Goal: Transaction & Acquisition: Purchase product/service

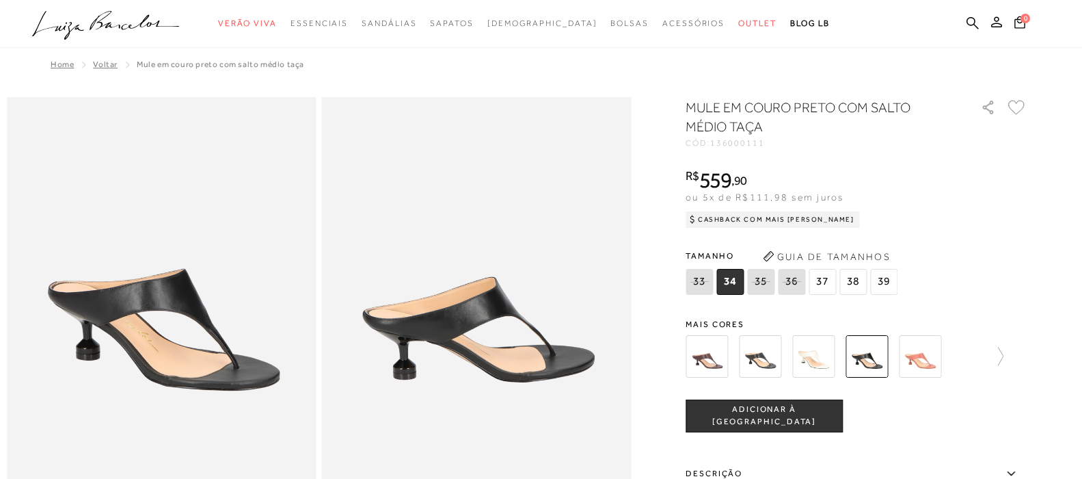
click at [823, 351] on img at bounding box center [813, 356] width 42 height 42
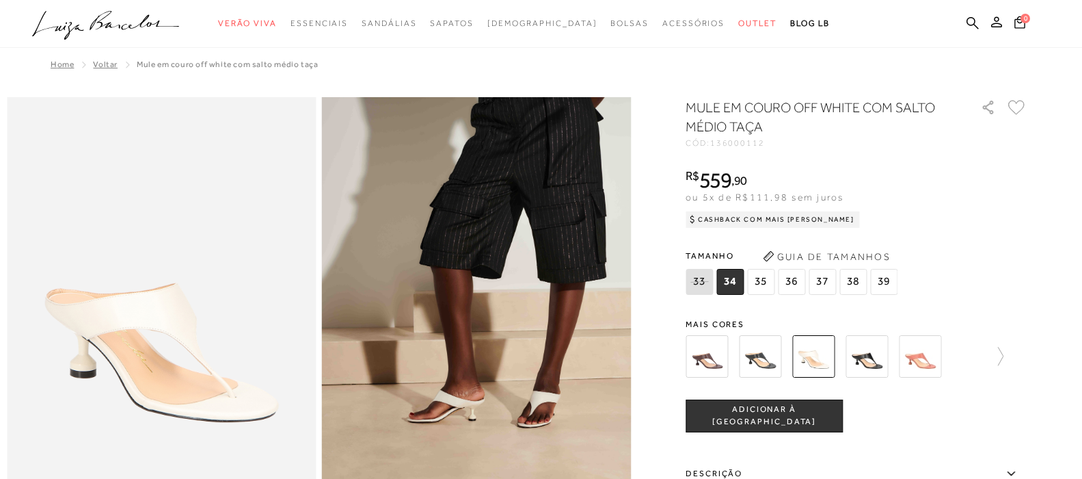
click at [883, 349] on img at bounding box center [867, 356] width 42 height 42
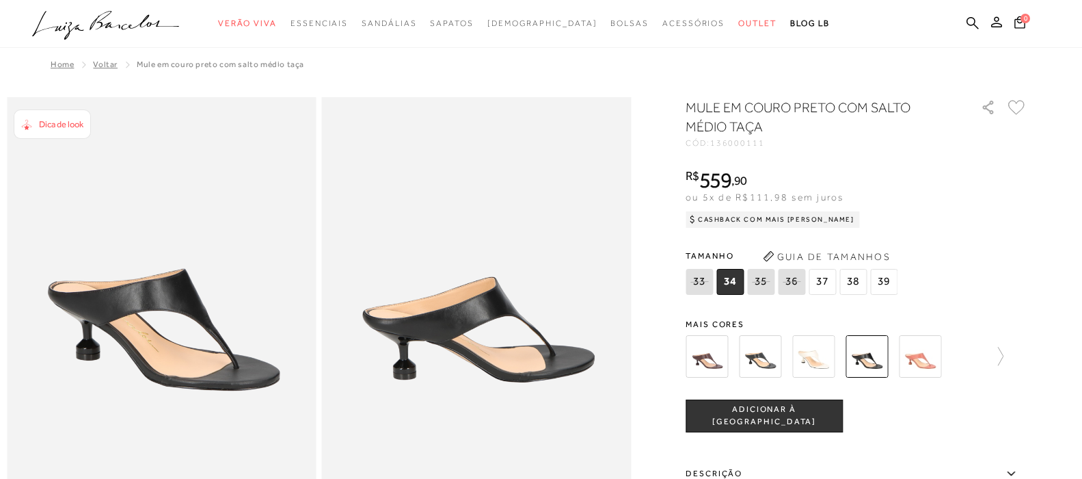
click at [801, 282] on icon at bounding box center [791, 281] width 19 height 17
select select
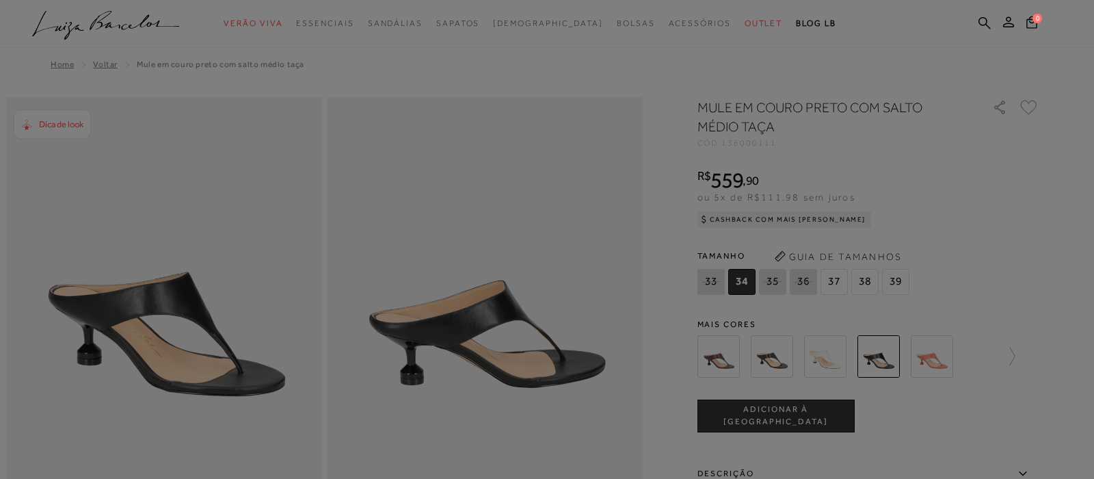
click at [802, 282] on div at bounding box center [547, 239] width 1094 height 479
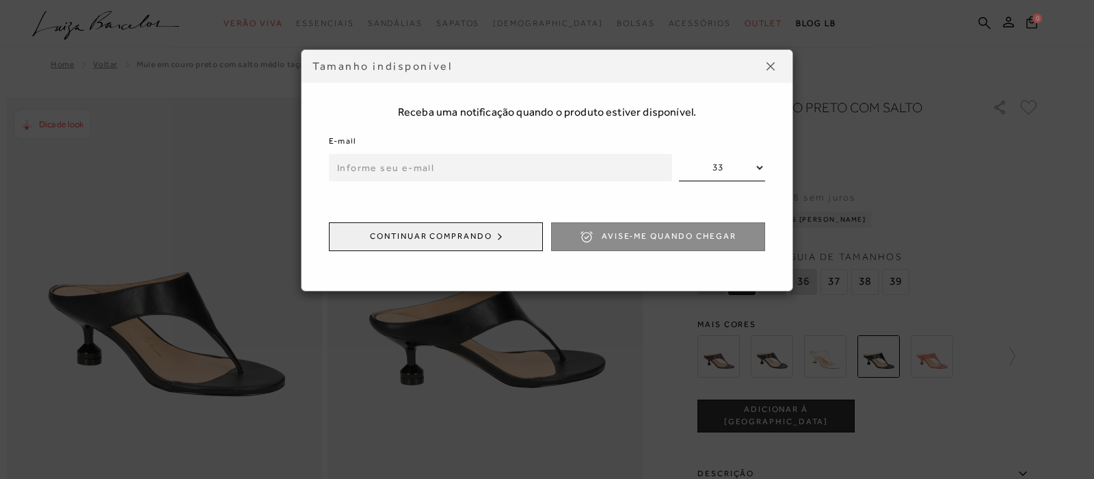
click at [714, 232] on span "Avise-me quando chegar" at bounding box center [669, 236] width 135 height 12
click at [772, 65] on img at bounding box center [770, 66] width 8 height 8
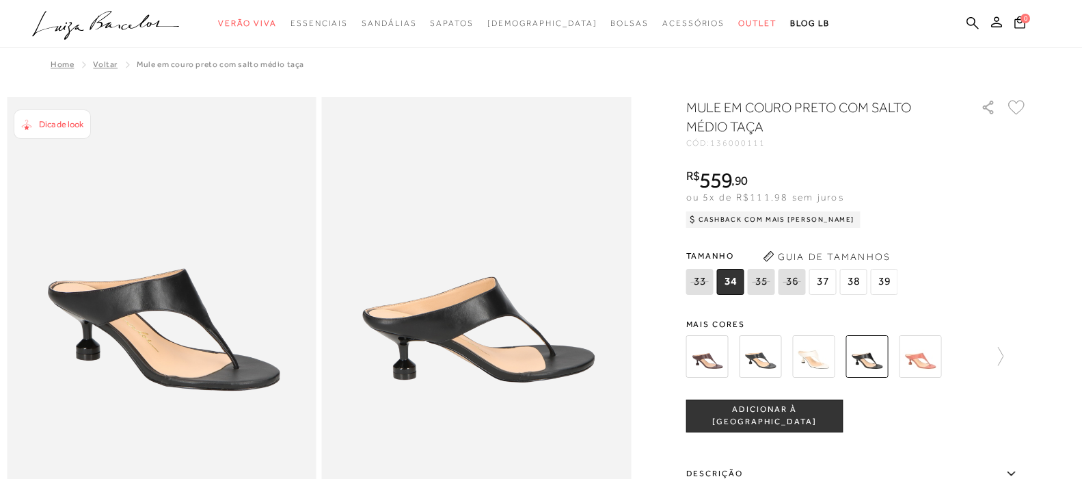
click at [724, 351] on img at bounding box center [707, 356] width 42 height 42
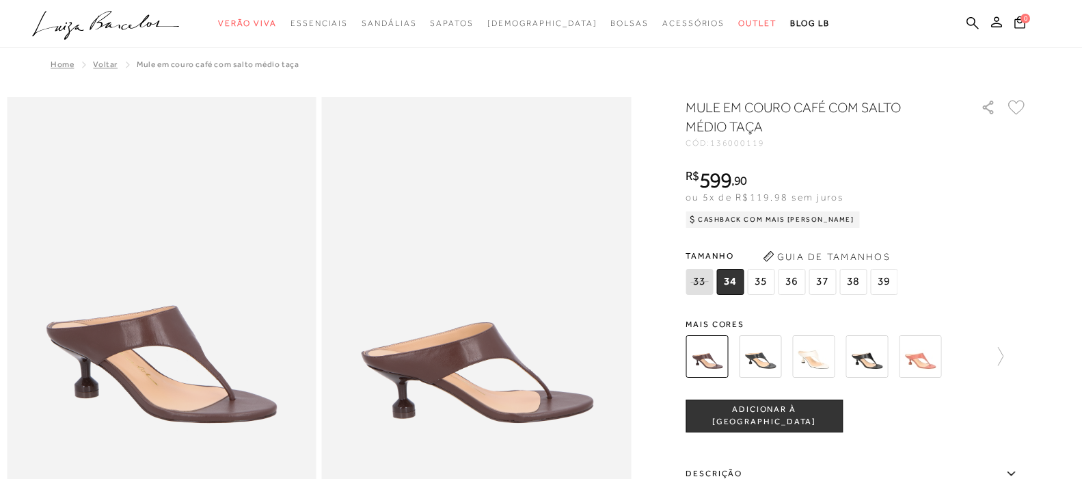
click at [874, 366] on img at bounding box center [867, 356] width 42 height 42
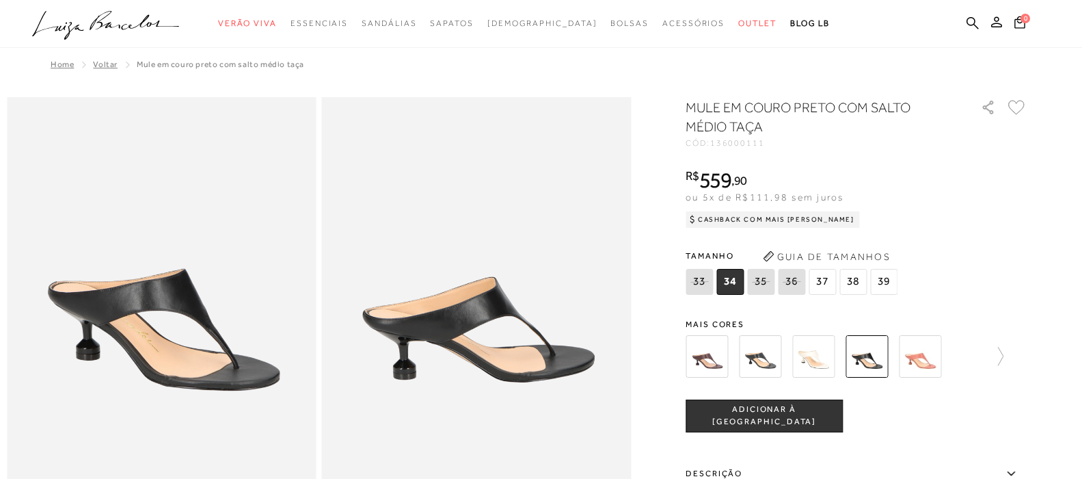
click at [777, 358] on img at bounding box center [760, 356] width 42 height 42
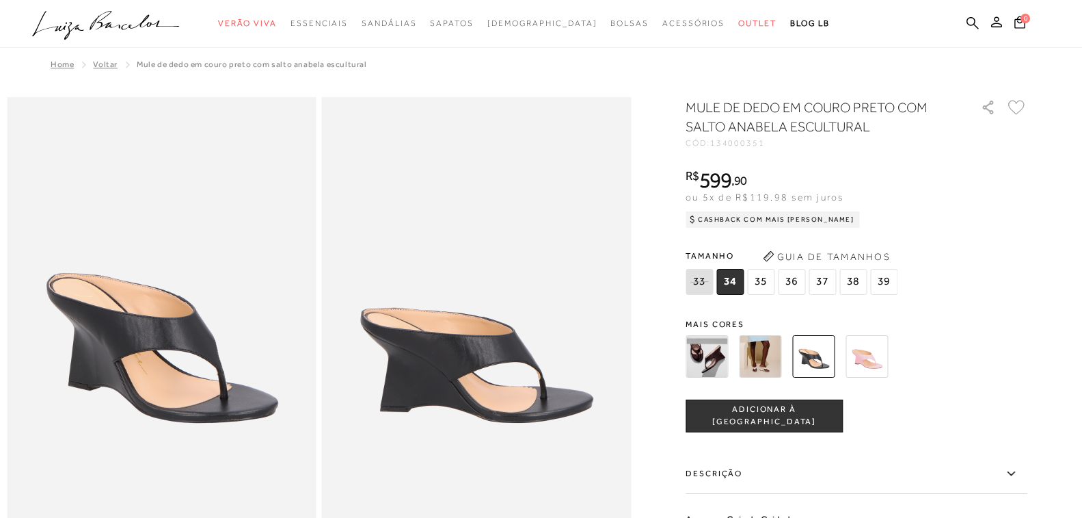
type input "biolasilva@yahoo.com.br"
click at [799, 286] on span "36" at bounding box center [791, 282] width 27 height 26
click at [762, 416] on span "ADICIONAR À SACOLA" at bounding box center [764, 415] width 156 height 24
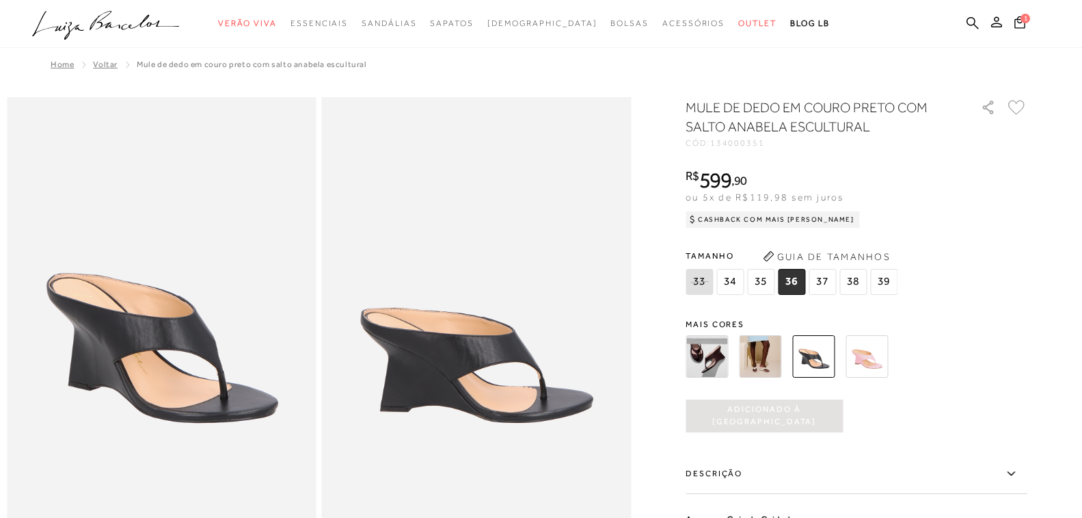
click at [872, 360] on img at bounding box center [867, 356] width 42 height 42
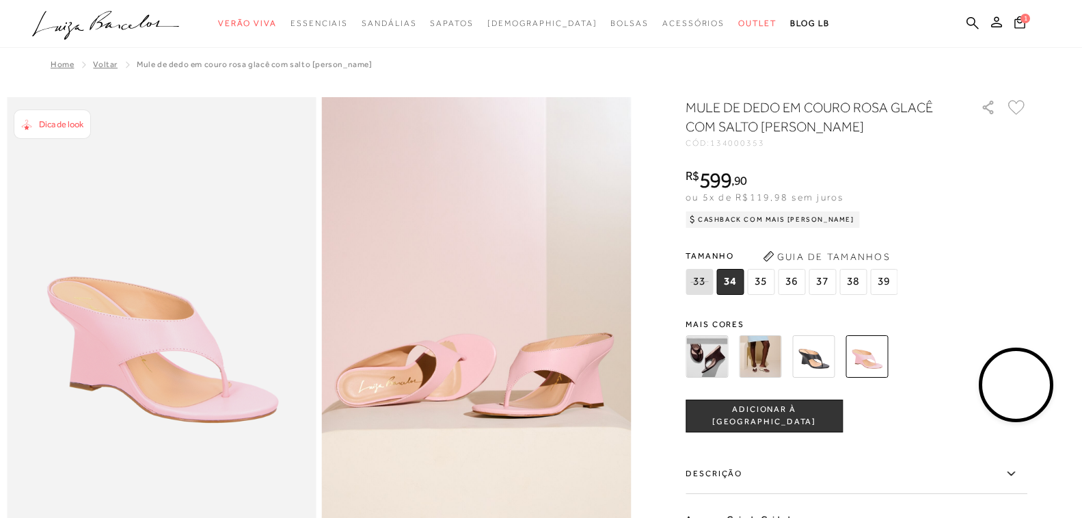
click at [706, 358] on img at bounding box center [707, 356] width 42 height 42
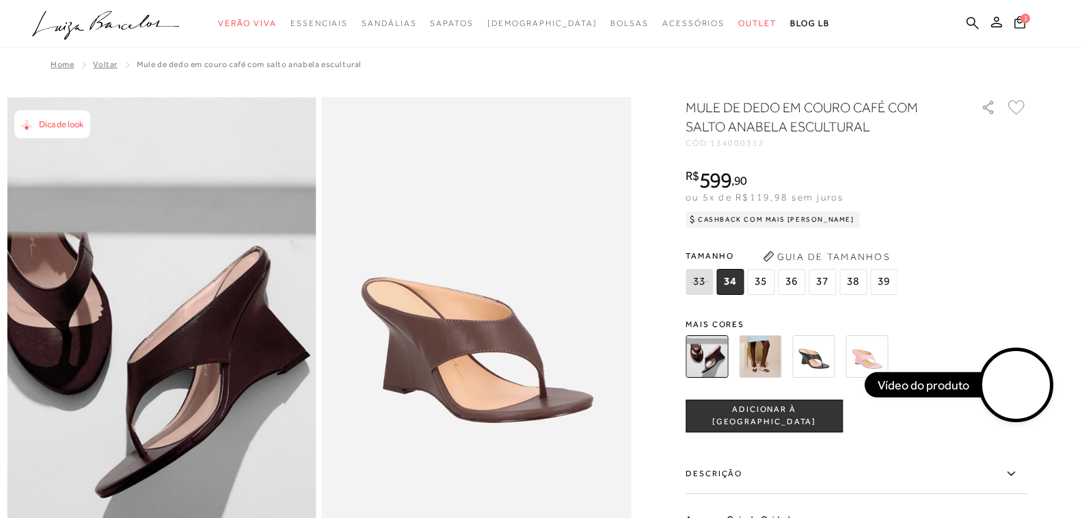
click at [768, 348] on img at bounding box center [760, 356] width 42 height 42
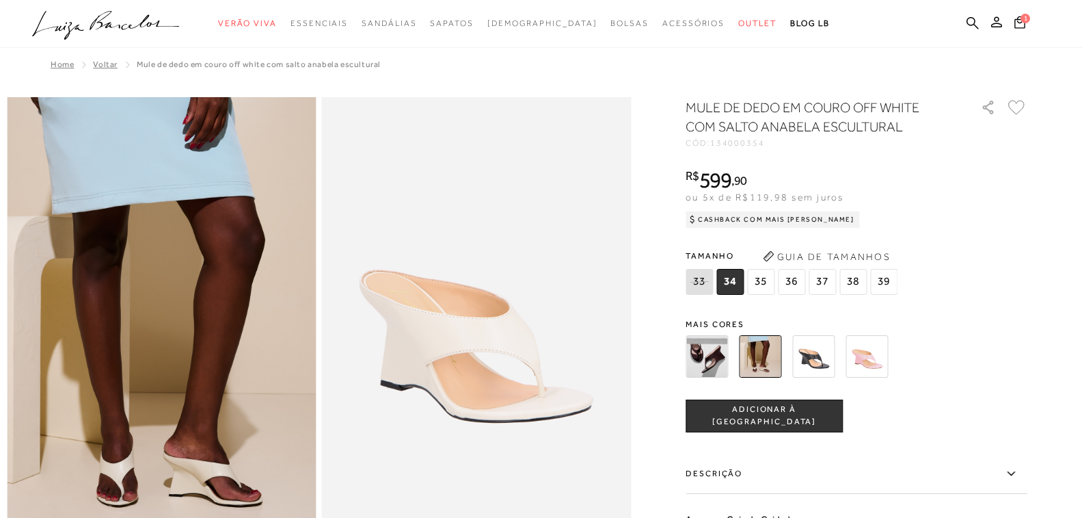
click at [825, 359] on img at bounding box center [813, 356] width 42 height 42
